Goal: Transaction & Acquisition: Purchase product/service

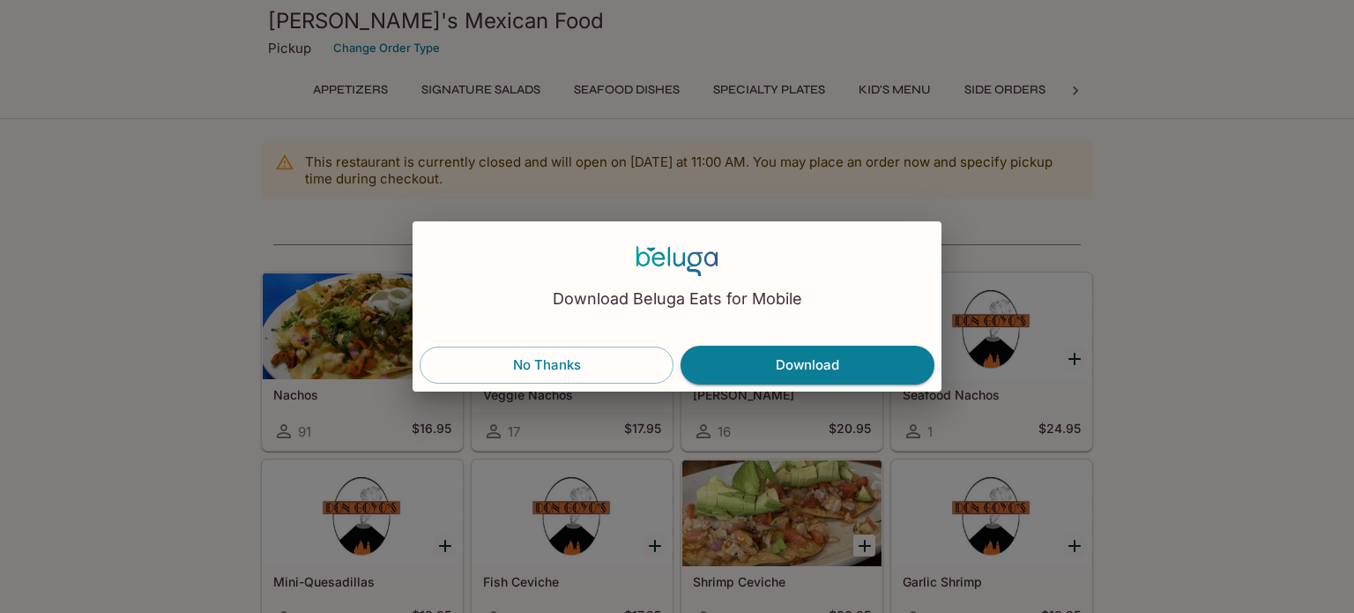
click at [579, 375] on button "No Thanks" at bounding box center [547, 365] width 254 height 37
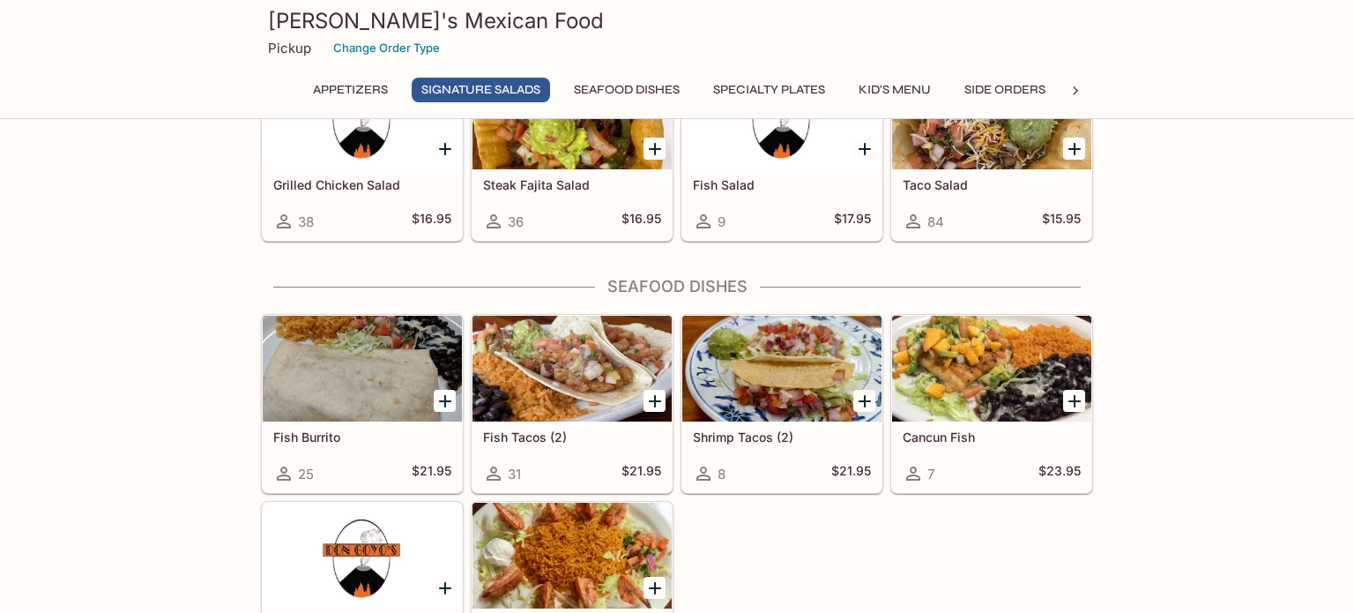
scroll to position [944, 0]
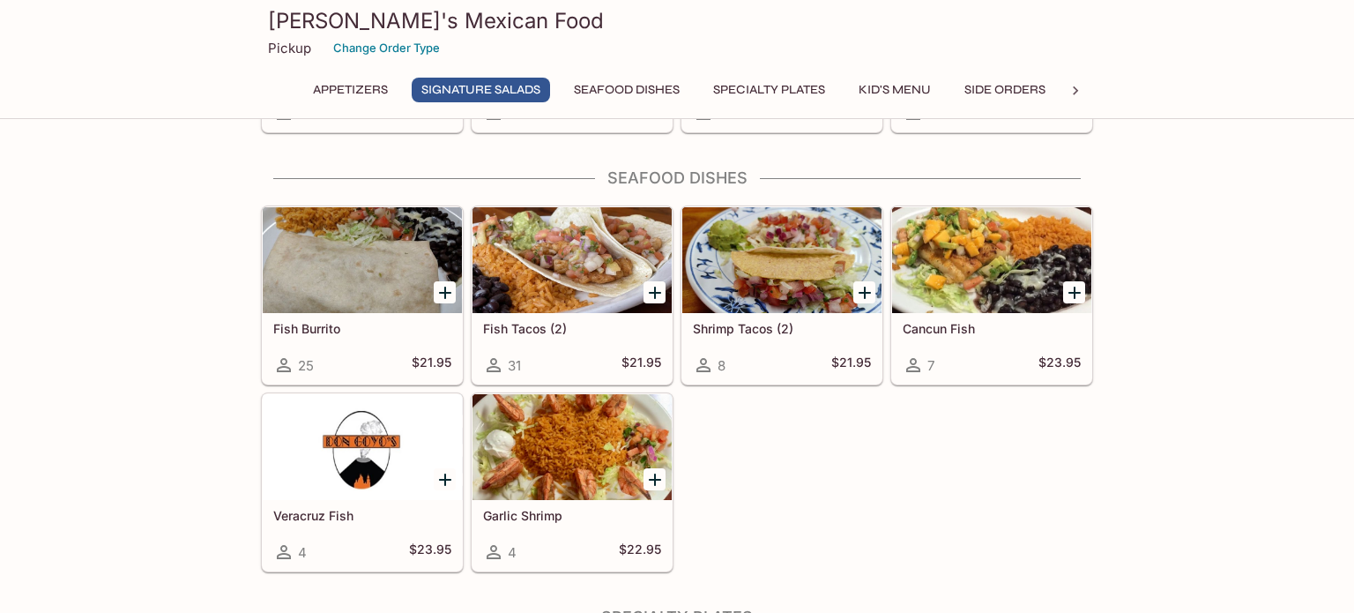
click at [790, 93] on button "Specialty Plates" at bounding box center [769, 90] width 131 height 25
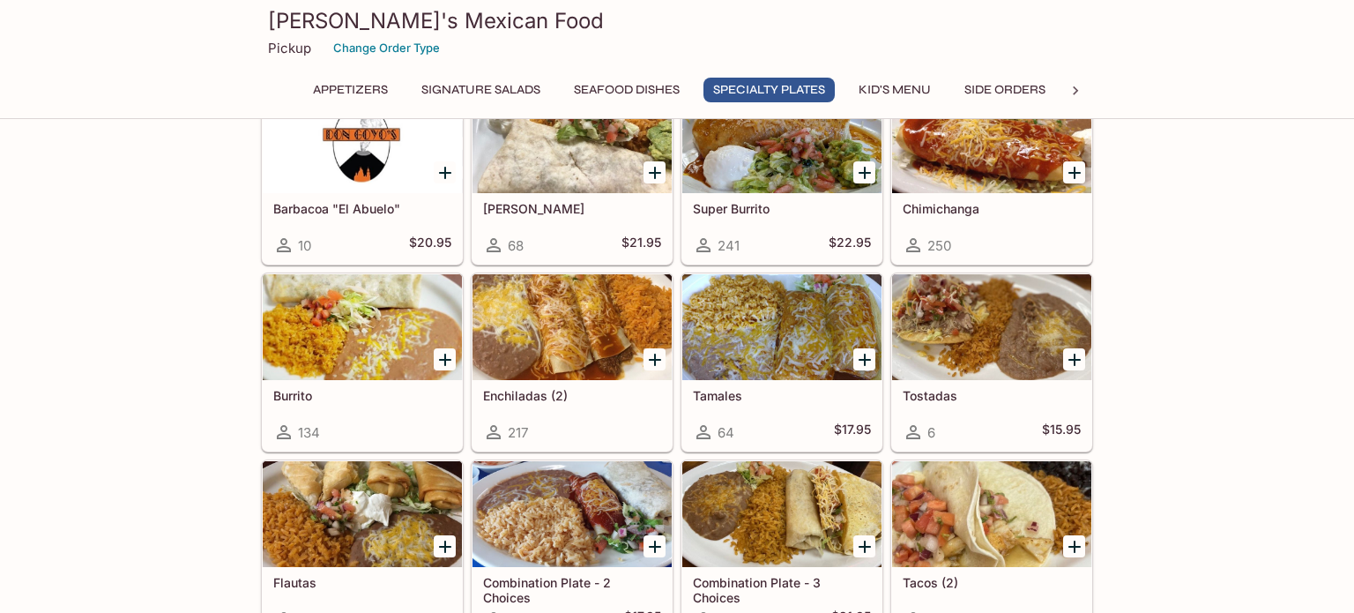
scroll to position [1901, 0]
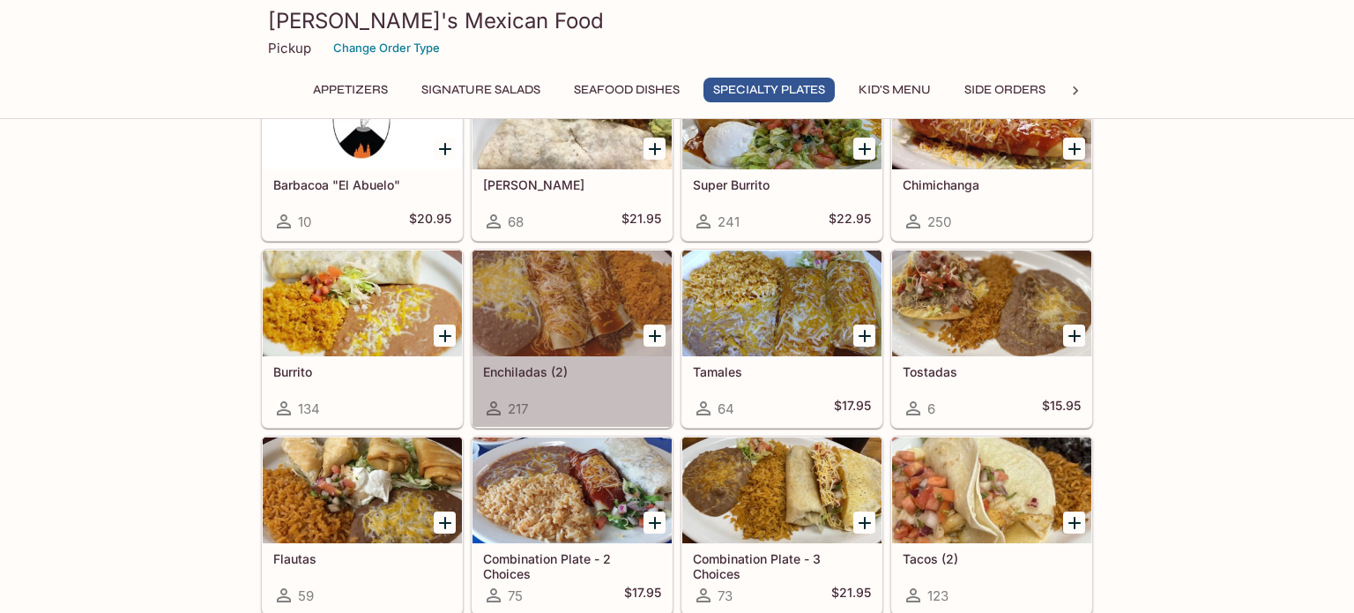
click at [586, 316] on div at bounding box center [572, 303] width 199 height 106
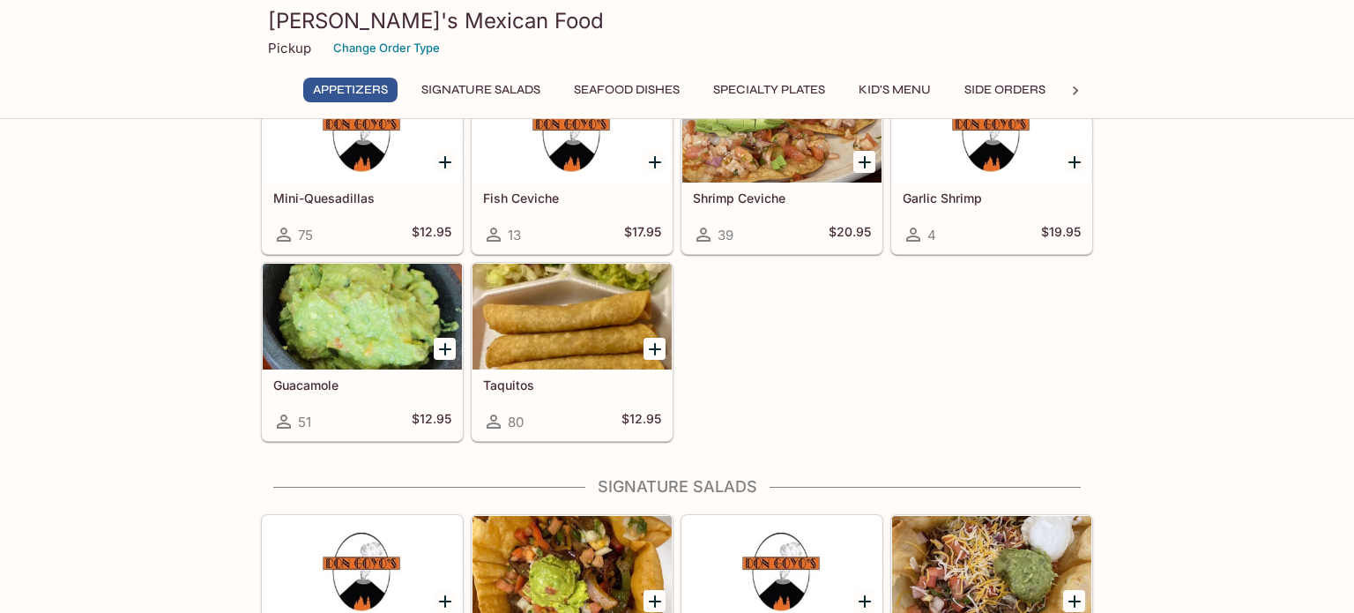
scroll to position [365, 0]
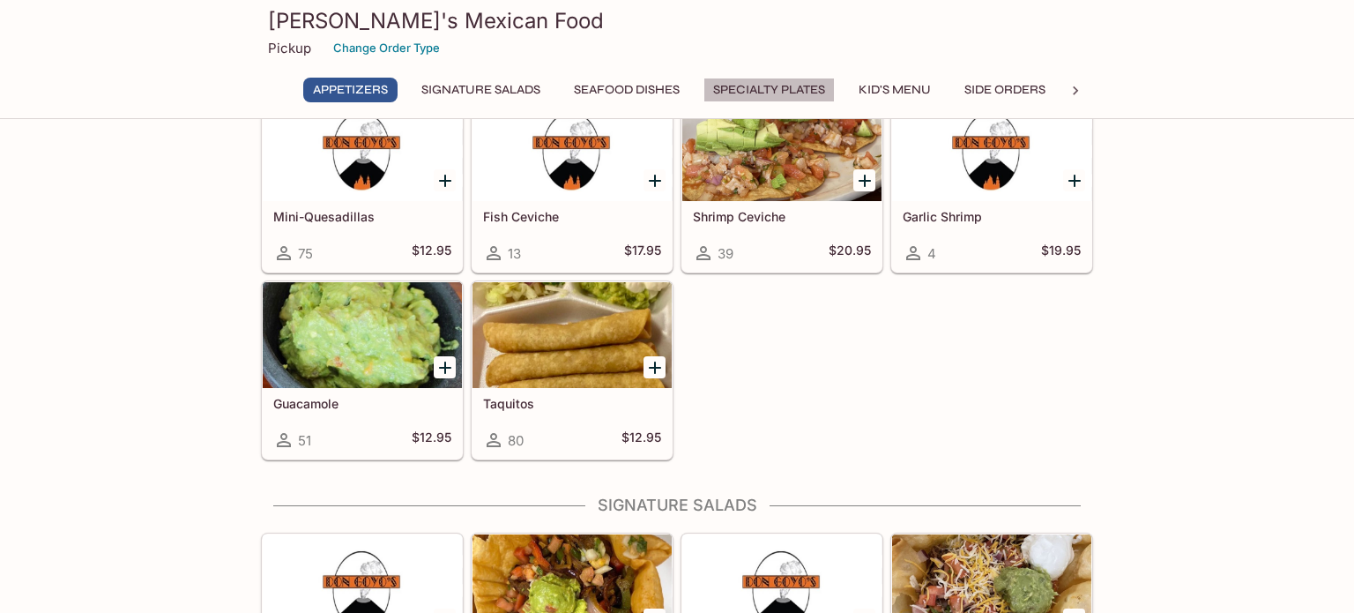
click at [797, 93] on button "Specialty Plates" at bounding box center [769, 90] width 131 height 25
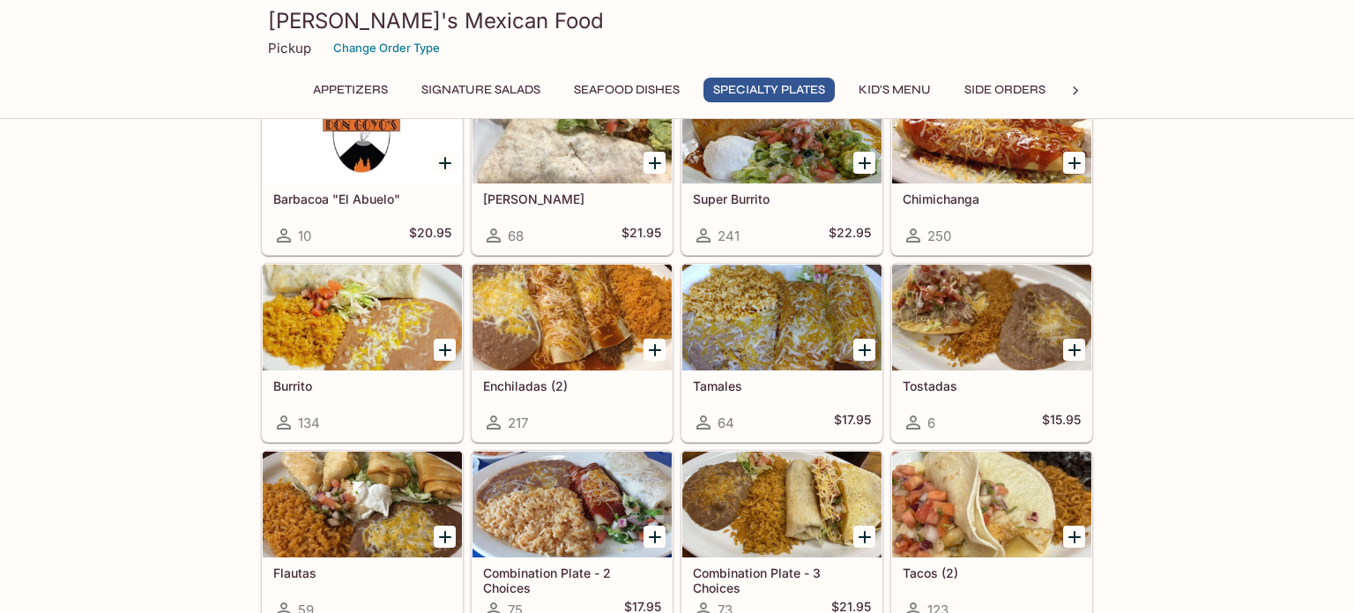
scroll to position [1894, 0]
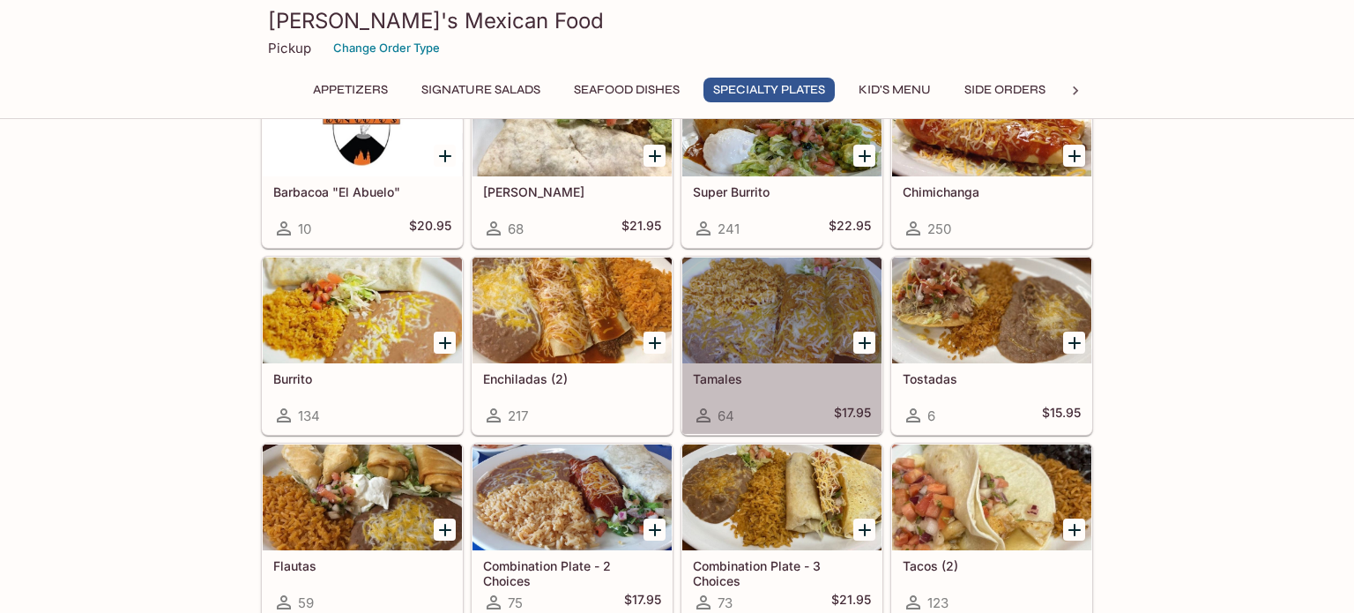
click at [767, 405] on div "64 $17.95" at bounding box center [782, 415] width 178 height 21
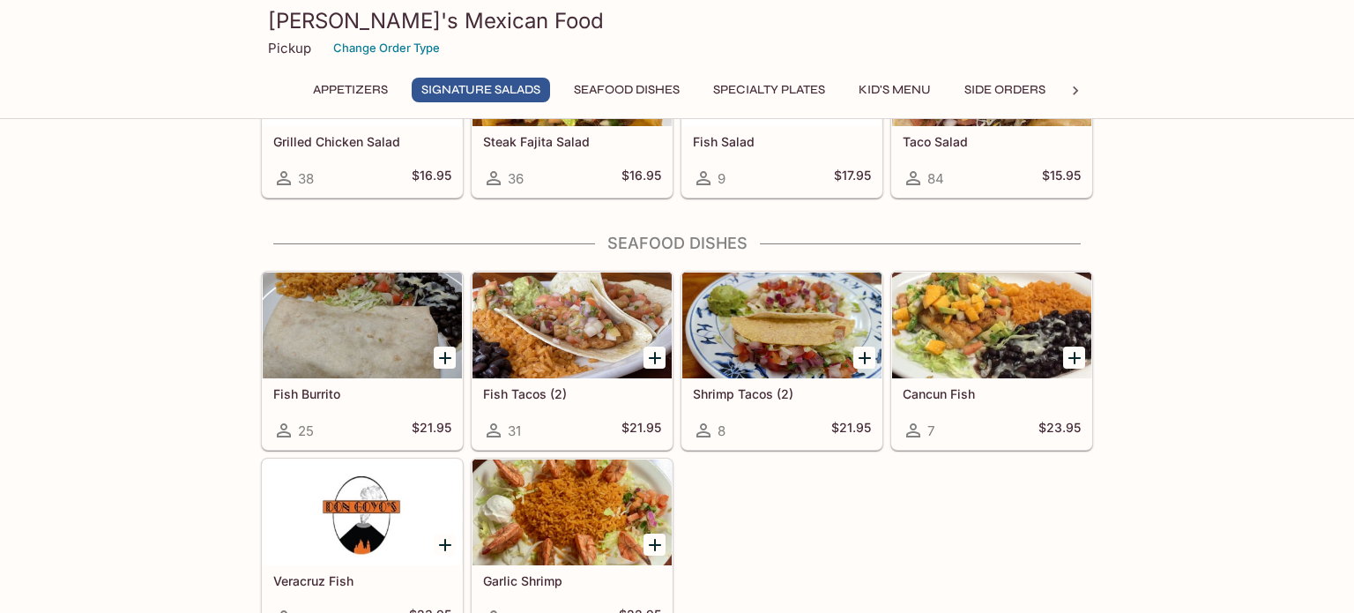
scroll to position [883, 0]
